Goal: Task Accomplishment & Management: Manage account settings

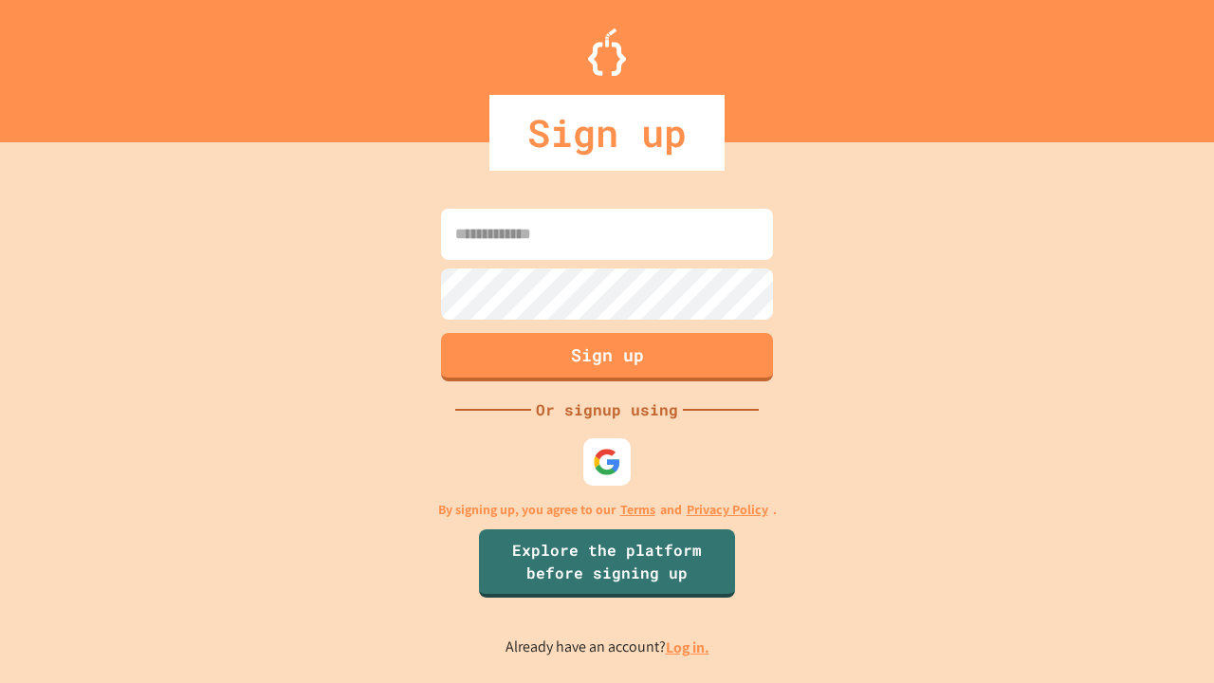
click at [689, 647] on link "Log in." at bounding box center [688, 647] width 44 height 20
